Goal: Navigation & Orientation: Find specific page/section

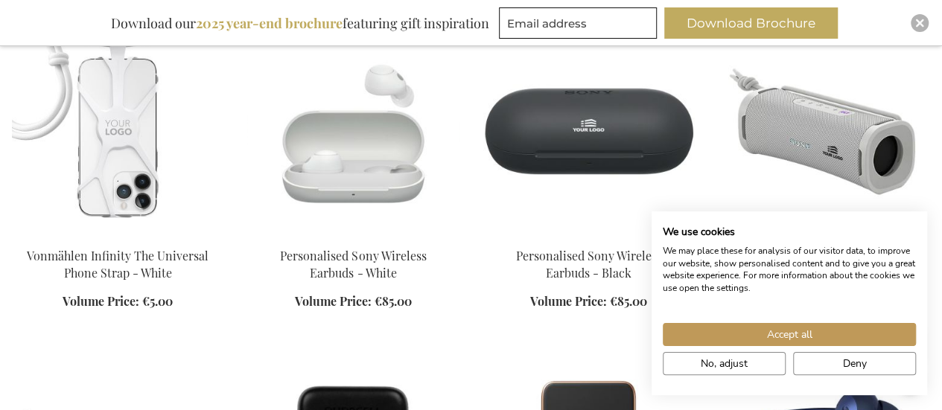
scroll to position [1669, 0]
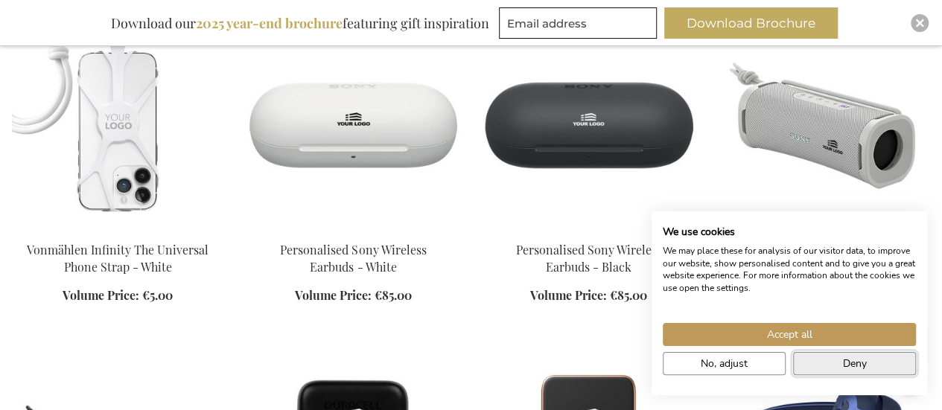
click at [846, 357] on span "Deny" at bounding box center [855, 364] width 24 height 16
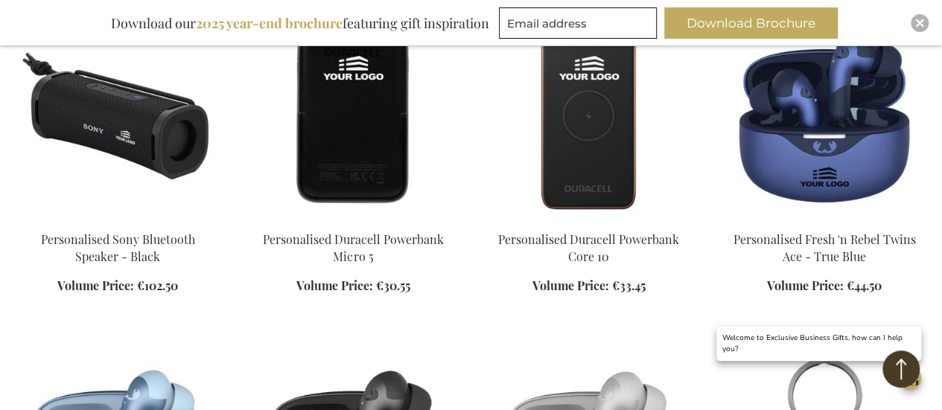
scroll to position [2245, 0]
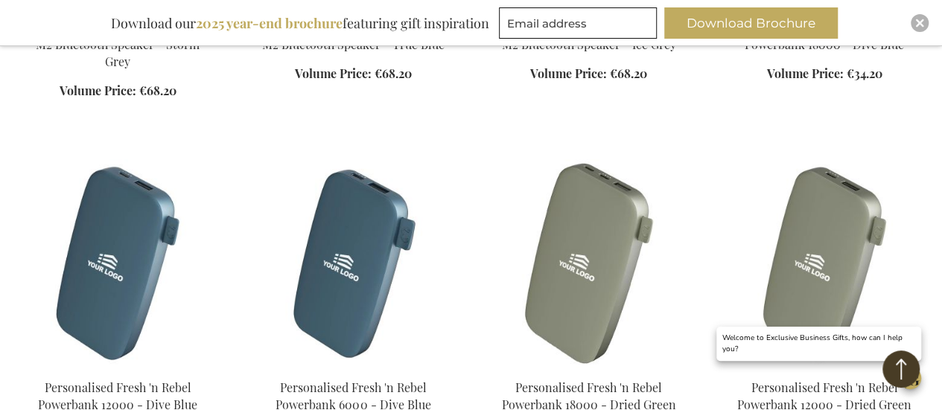
scroll to position [3262, 0]
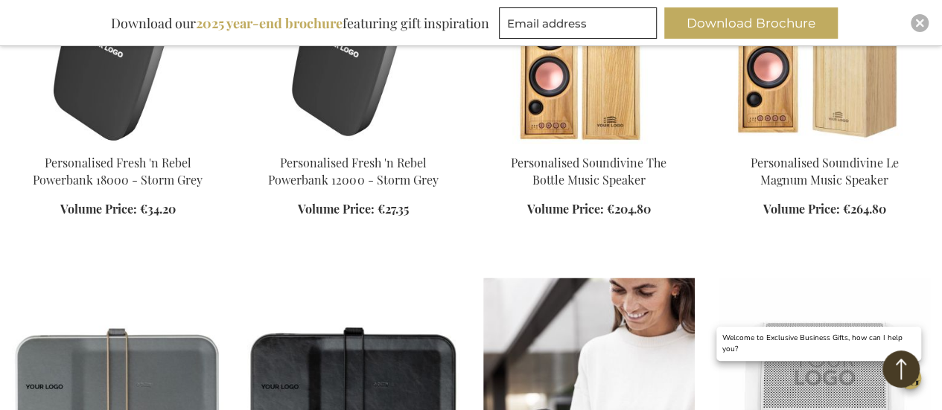
scroll to position [4005, 0]
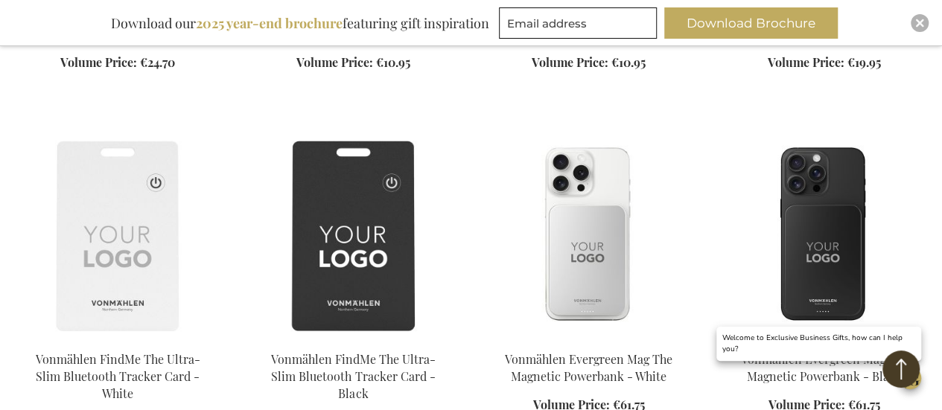
scroll to position [867, 0]
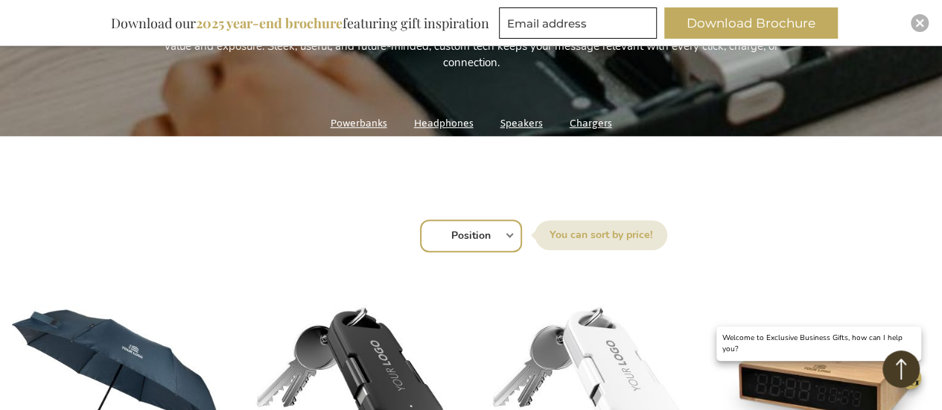
scroll to position [369, 0]
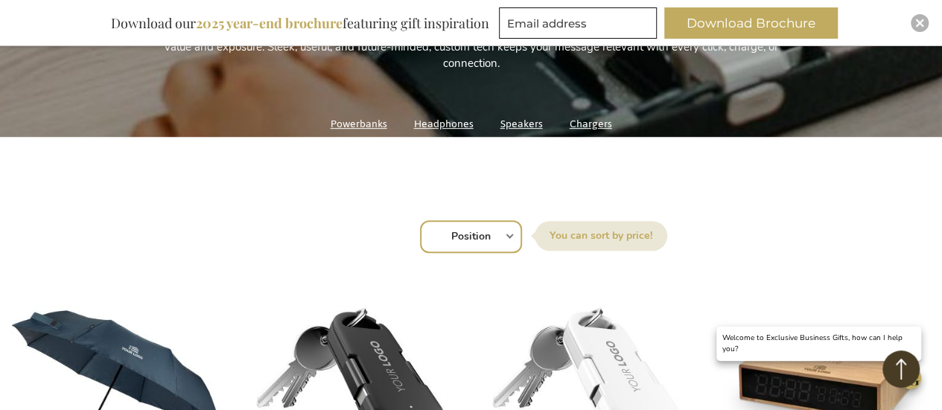
click at [493, 237] on select "Position Best Sellers Most Viewed New Biggest Saving Price: low to high Price: …" at bounding box center [471, 236] width 102 height 33
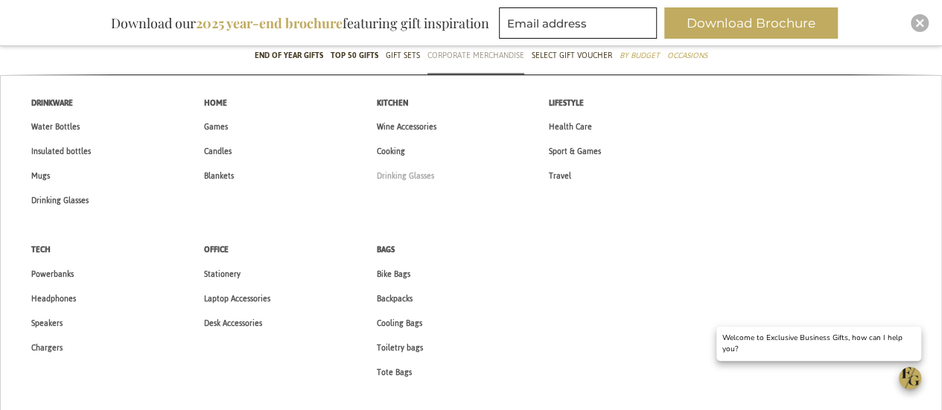
scroll to position [128, 0]
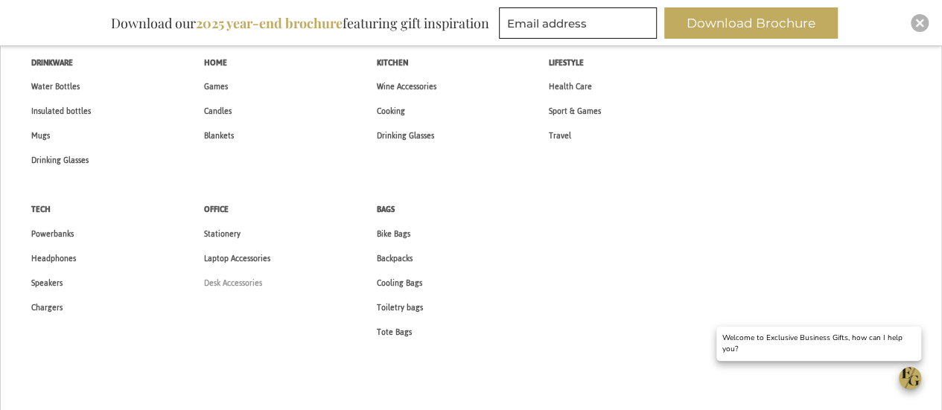
click at [218, 288] on span "Desk Accessories" at bounding box center [233, 283] width 58 height 16
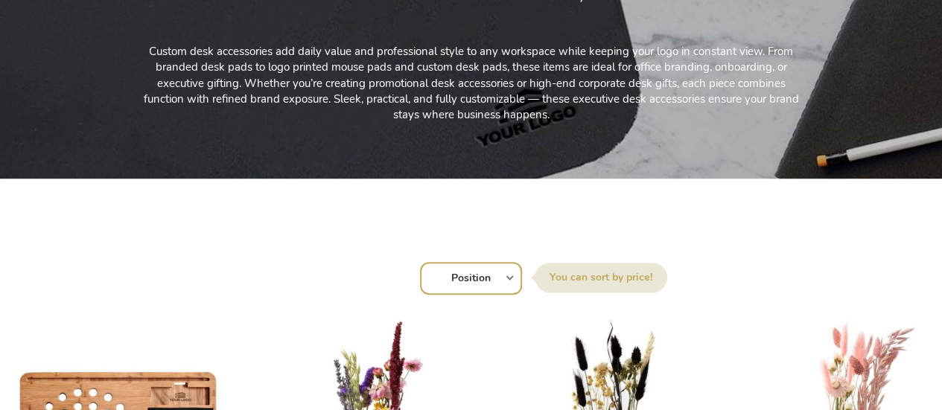
scroll to position [360, 0]
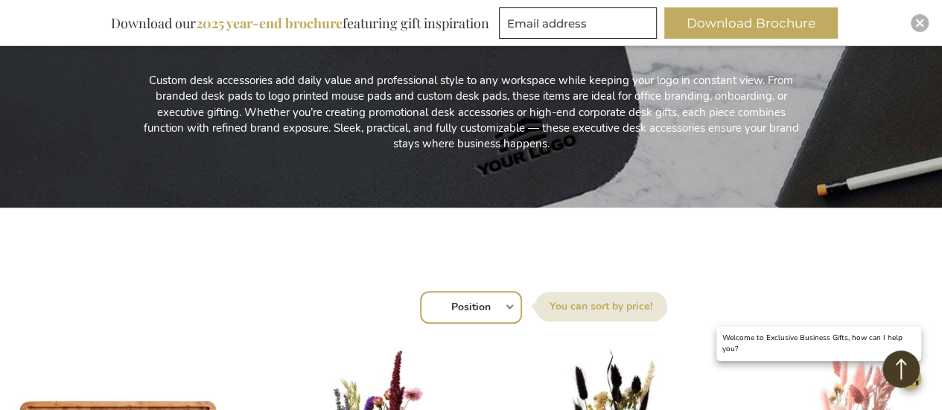
scroll to position [227, 0]
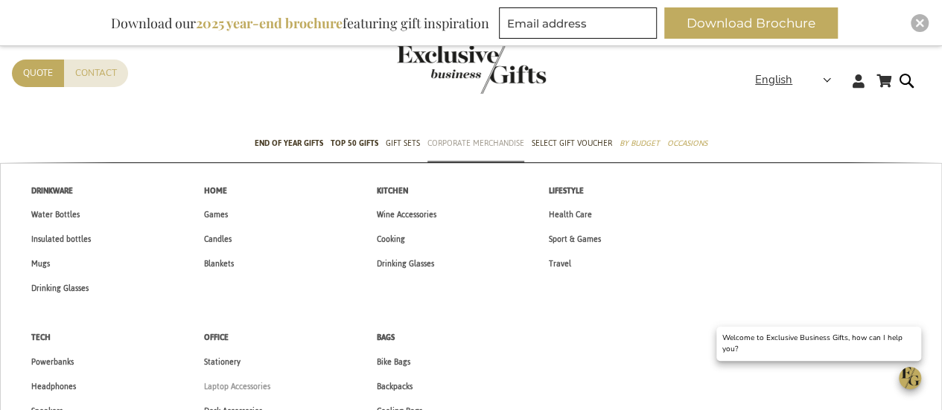
click at [217, 388] on span "Laptop Accessories" at bounding box center [237, 387] width 66 height 16
click at [226, 340] on span "Office" at bounding box center [216, 338] width 25 height 16
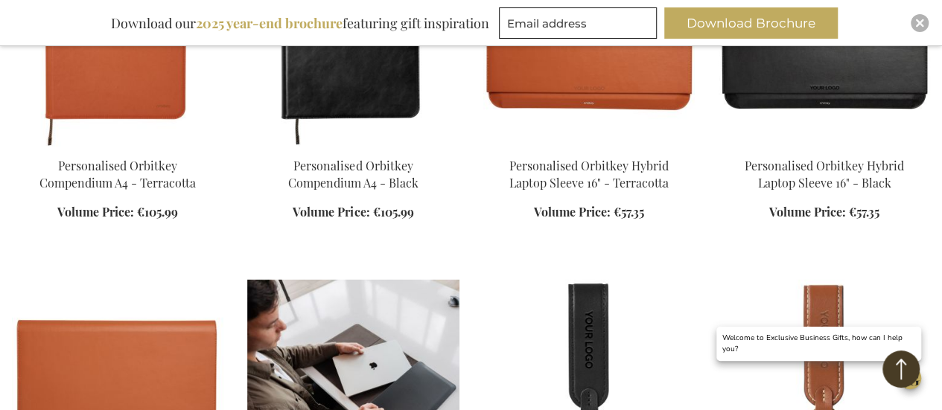
scroll to position [1399, 0]
